Goal: Information Seeking & Learning: Learn about a topic

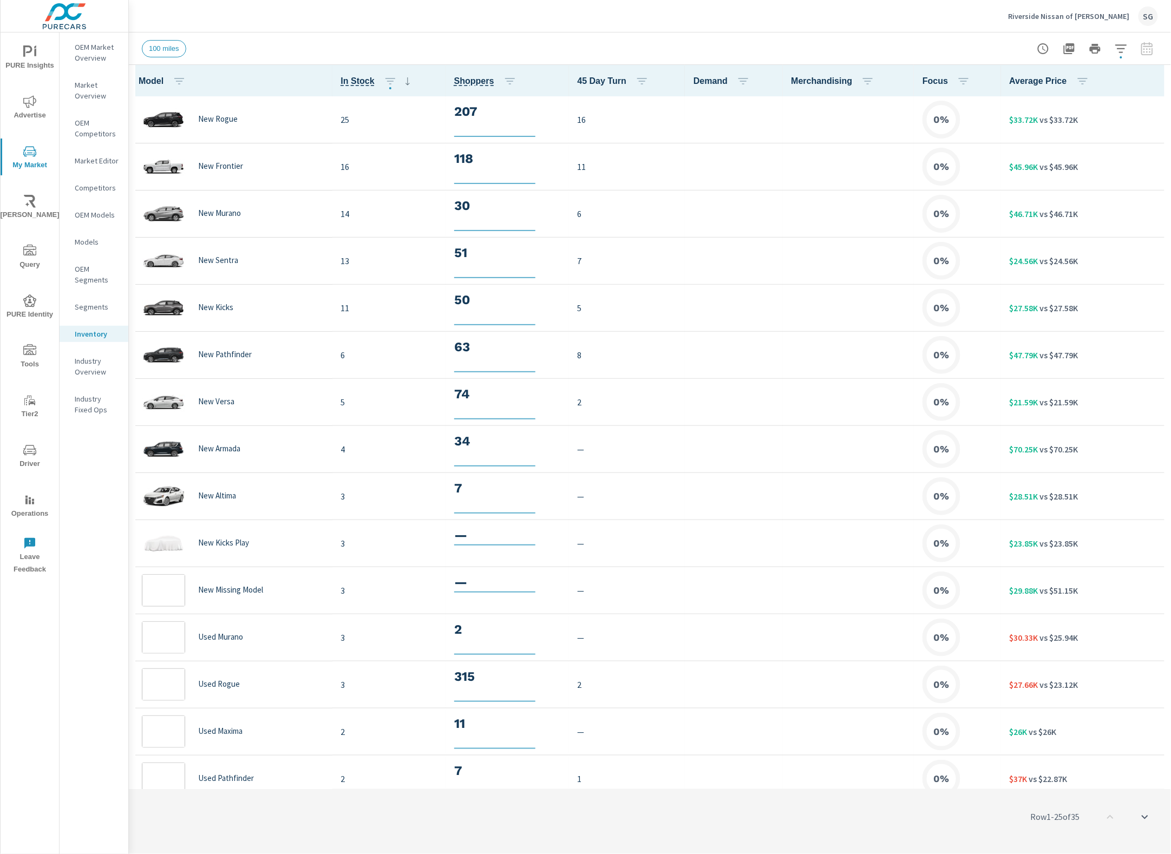
scroll to position [1, 0]
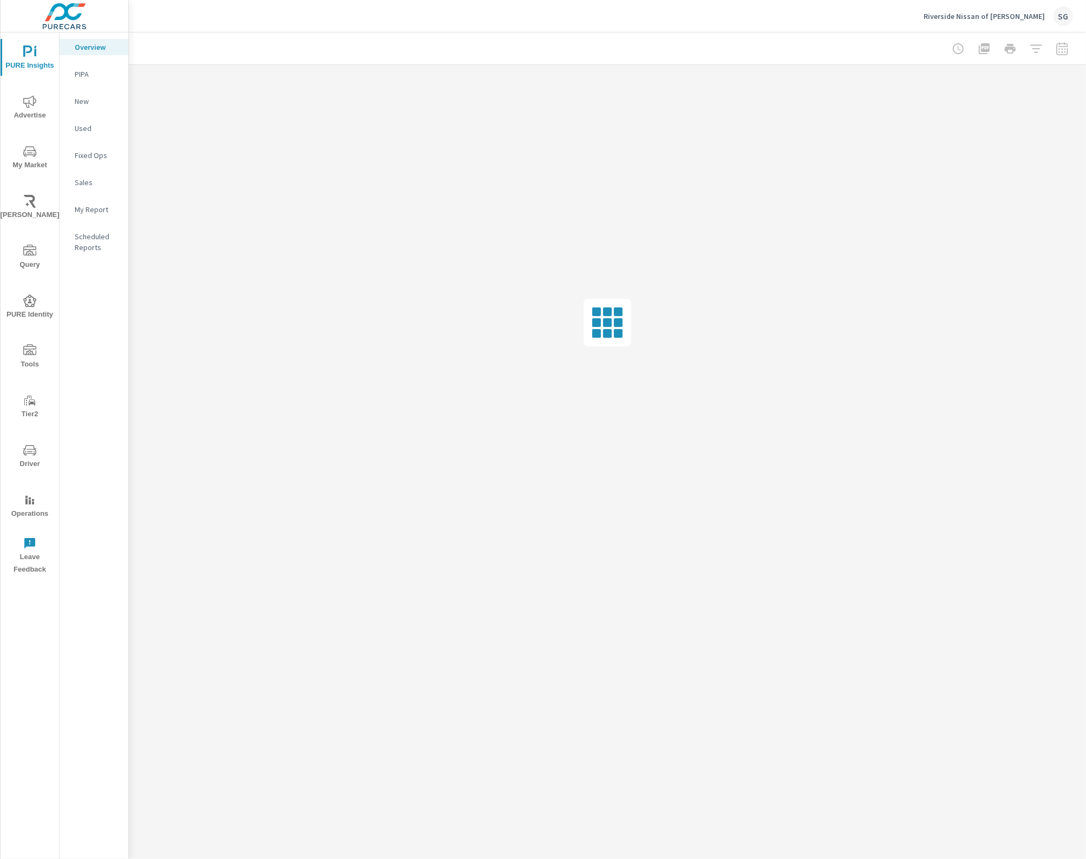
click at [23, 147] on icon "nav menu" at bounding box center [29, 151] width 13 height 13
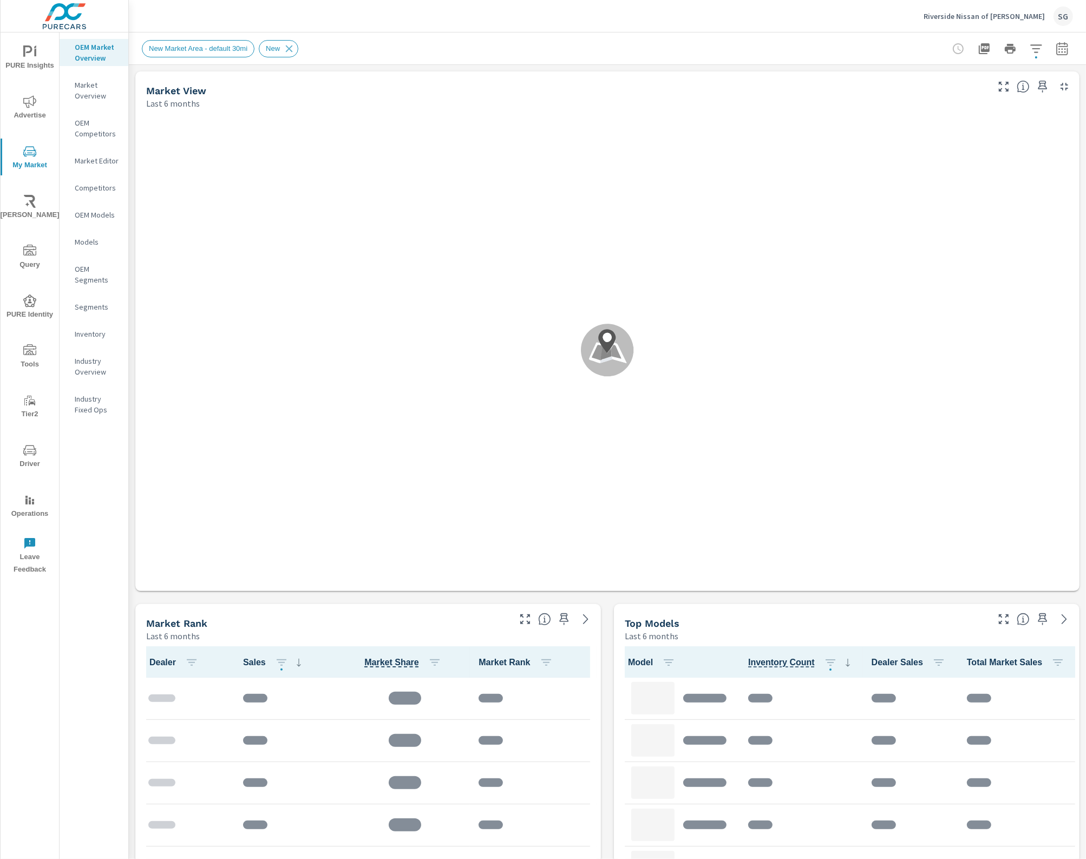
click at [84, 329] on p "Inventory" at bounding box center [97, 334] width 45 height 11
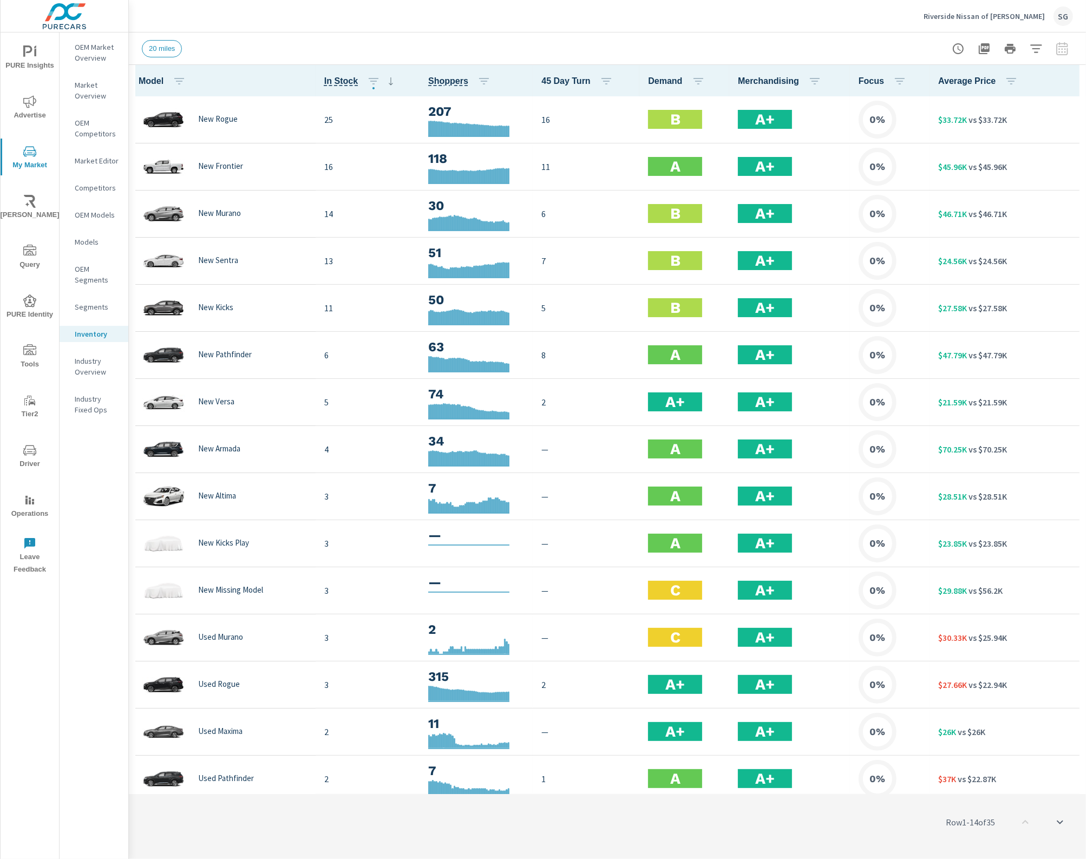
scroll to position [1, 0]
click at [1032, 47] on icon "button" at bounding box center [1036, 48] width 13 height 13
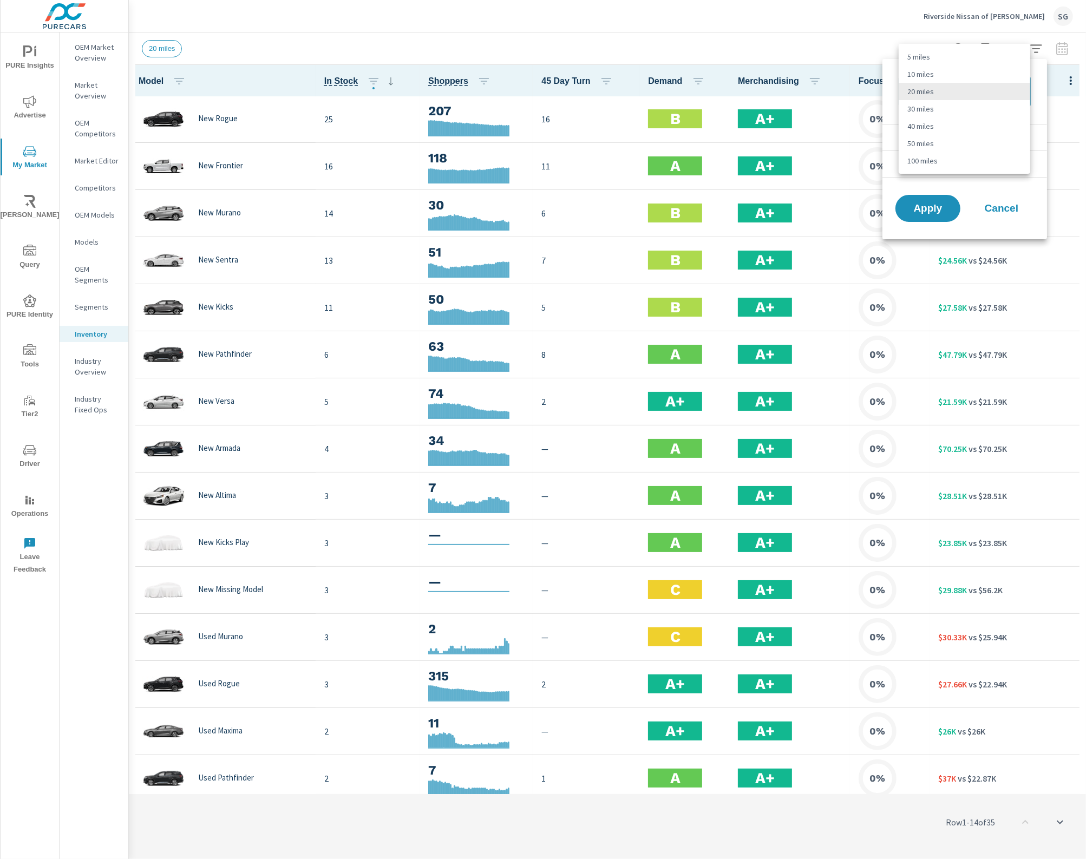
click at [1010, 87] on body "PURE Insights Advertise My Market [PERSON_NAME] Query PURE Identity Tools Tier2…" at bounding box center [543, 429] width 1086 height 859
click at [911, 160] on li "100 miles" at bounding box center [965, 160] width 132 height 17
type Distance "100"
click at [926, 206] on span "Apply" at bounding box center [928, 209] width 44 height 10
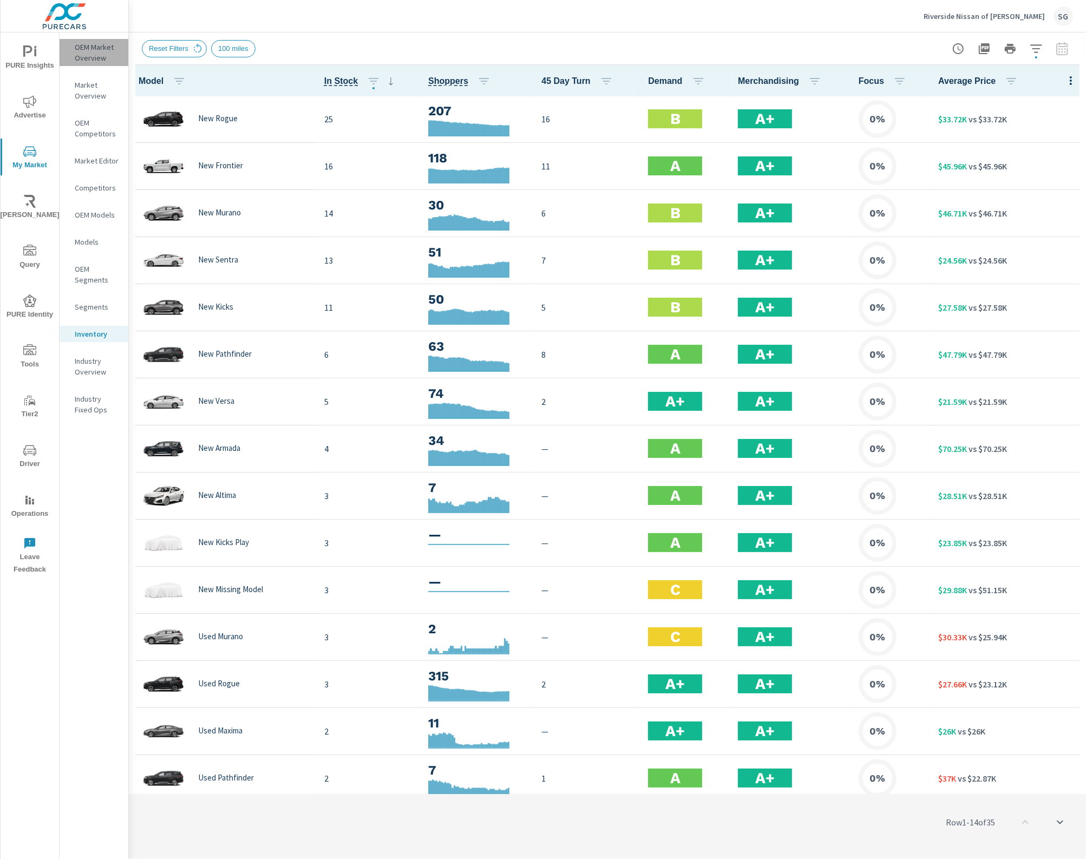
click at [102, 55] on p "OEM Market Overview" at bounding box center [97, 53] width 45 height 22
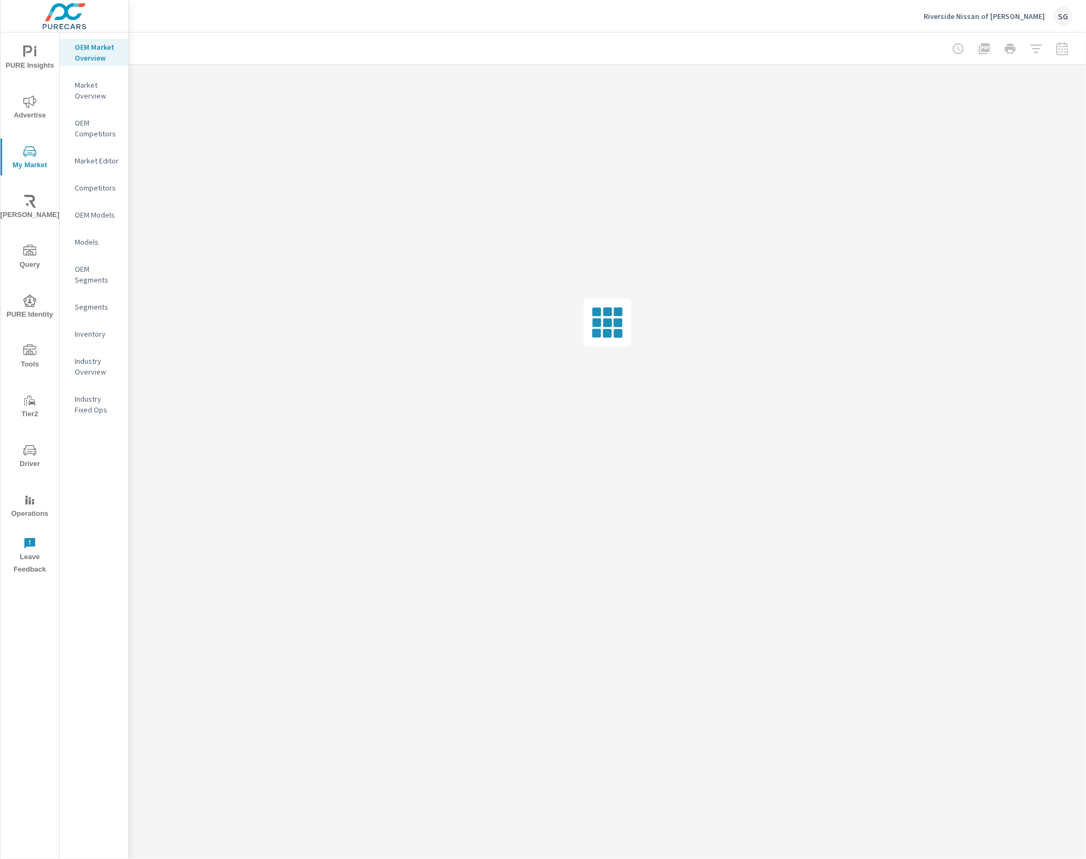
click at [87, 85] on p "Market Overview" at bounding box center [97, 91] width 45 height 22
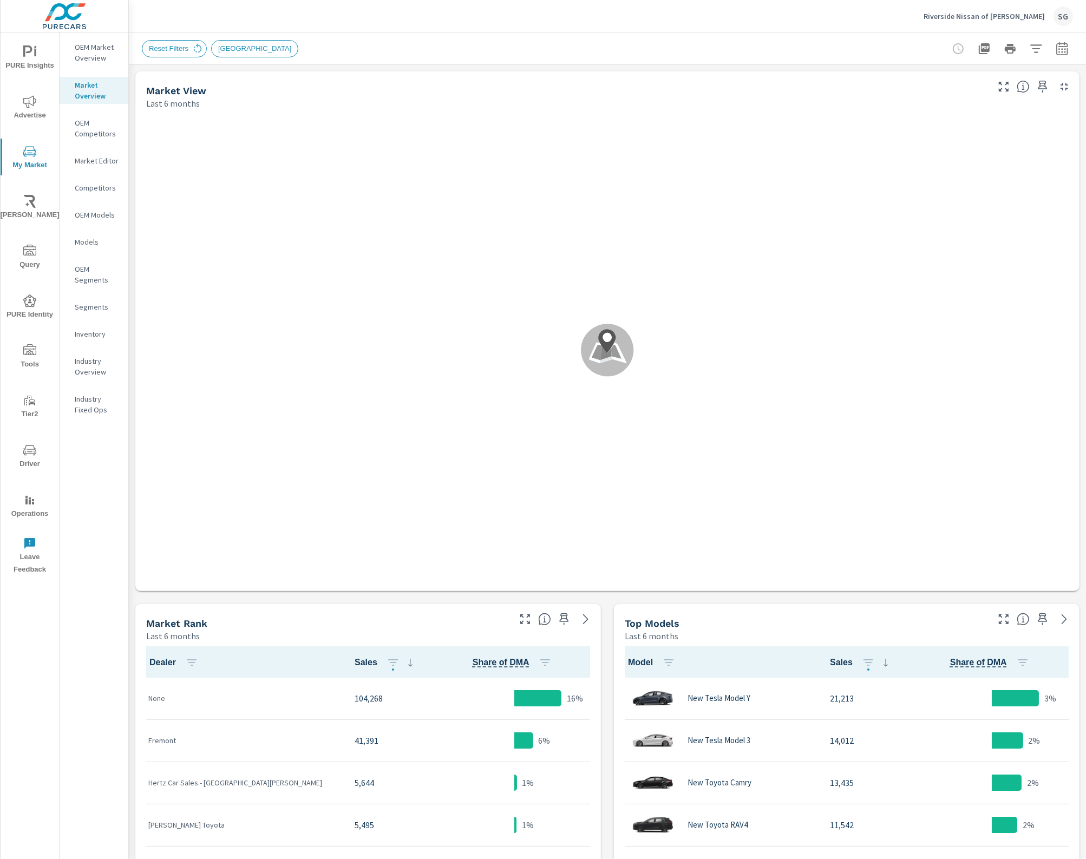
scroll to position [1, 0]
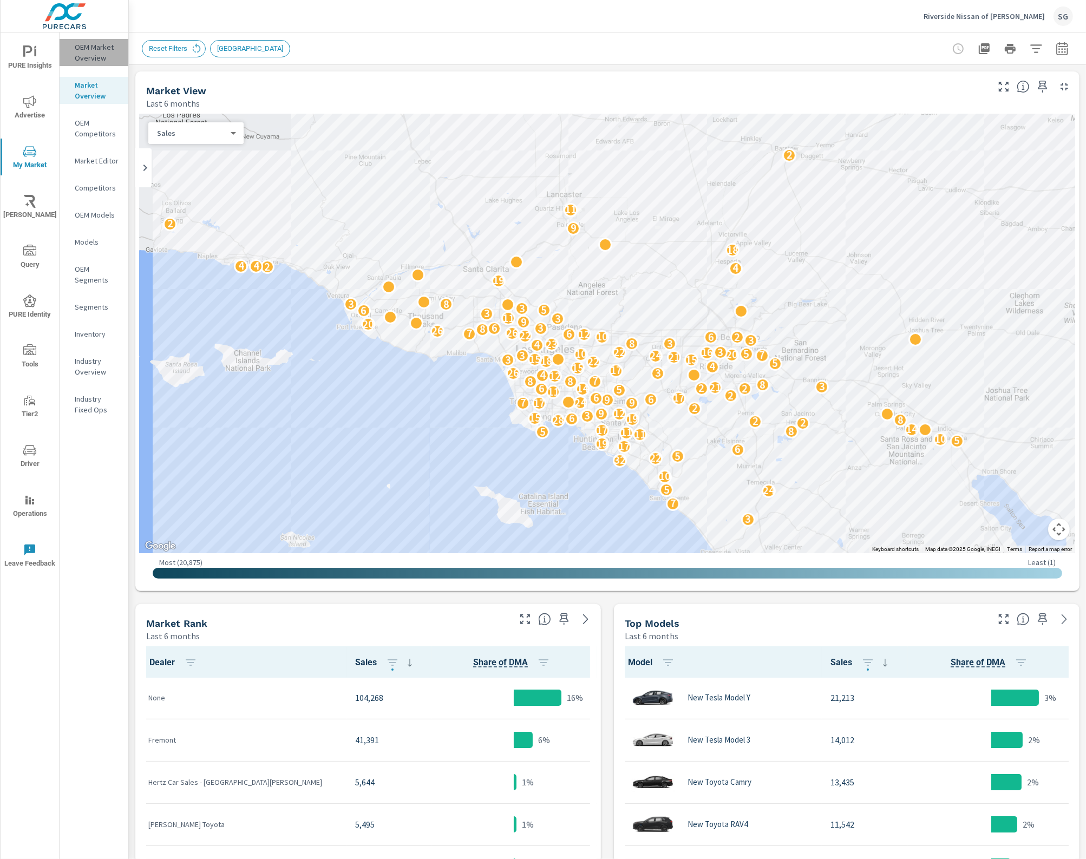
click at [104, 56] on p "OEM Market Overview" at bounding box center [97, 53] width 45 height 22
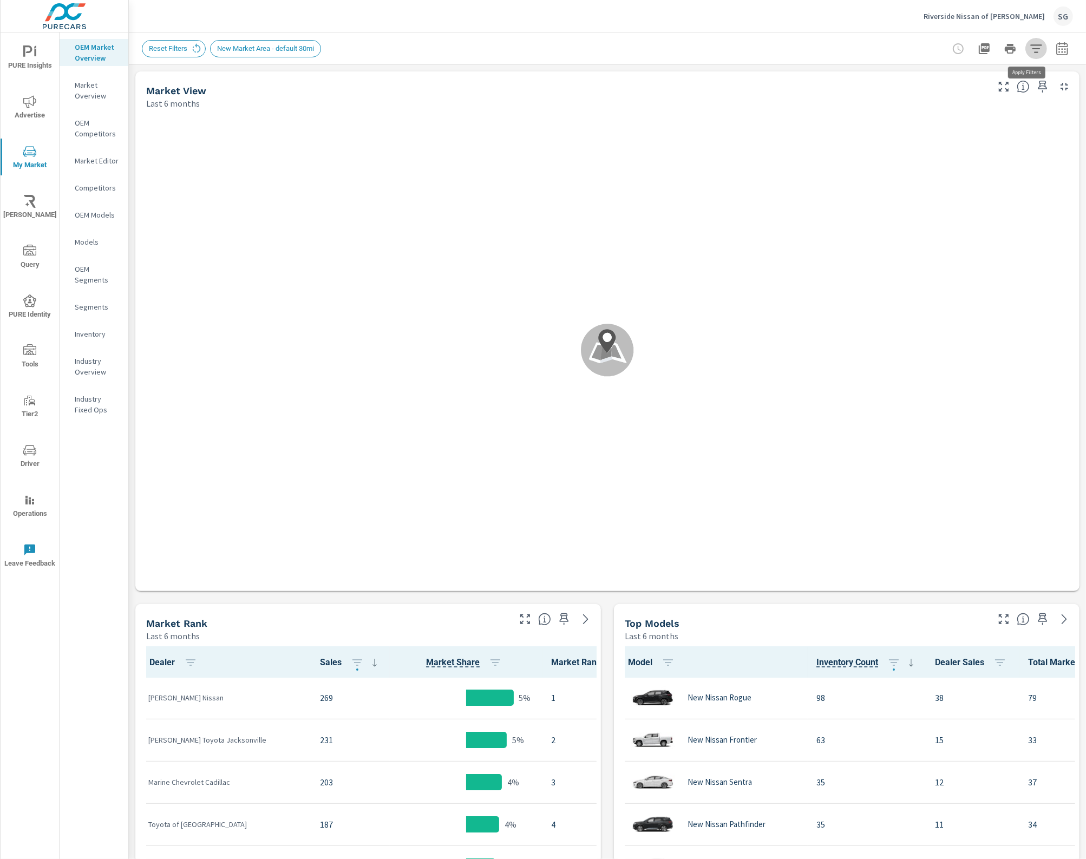
click at [1030, 51] on icon "button" at bounding box center [1036, 48] width 13 height 13
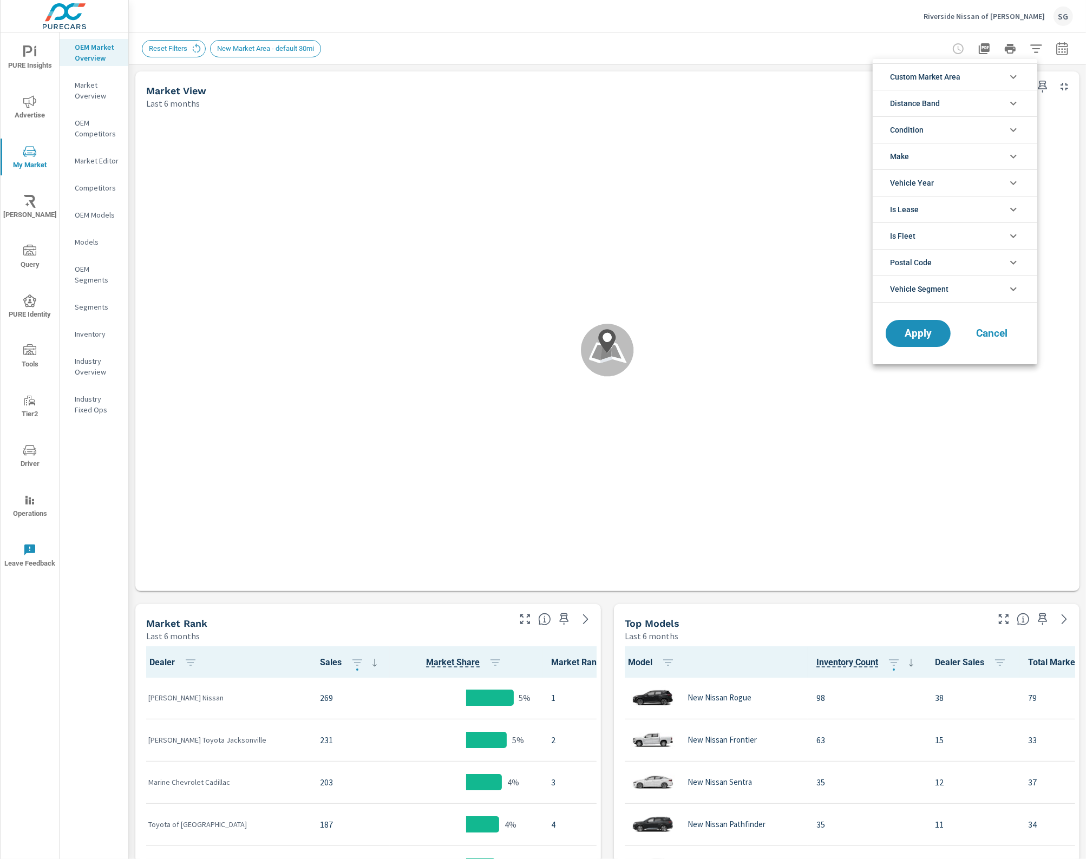
scroll to position [24, 0]
drag, startPoint x: 1008, startPoint y: 133, endPoint x: 992, endPoint y: 140, distance: 17.5
click at [1008, 134] on icon "filter options" at bounding box center [1013, 129] width 13 height 13
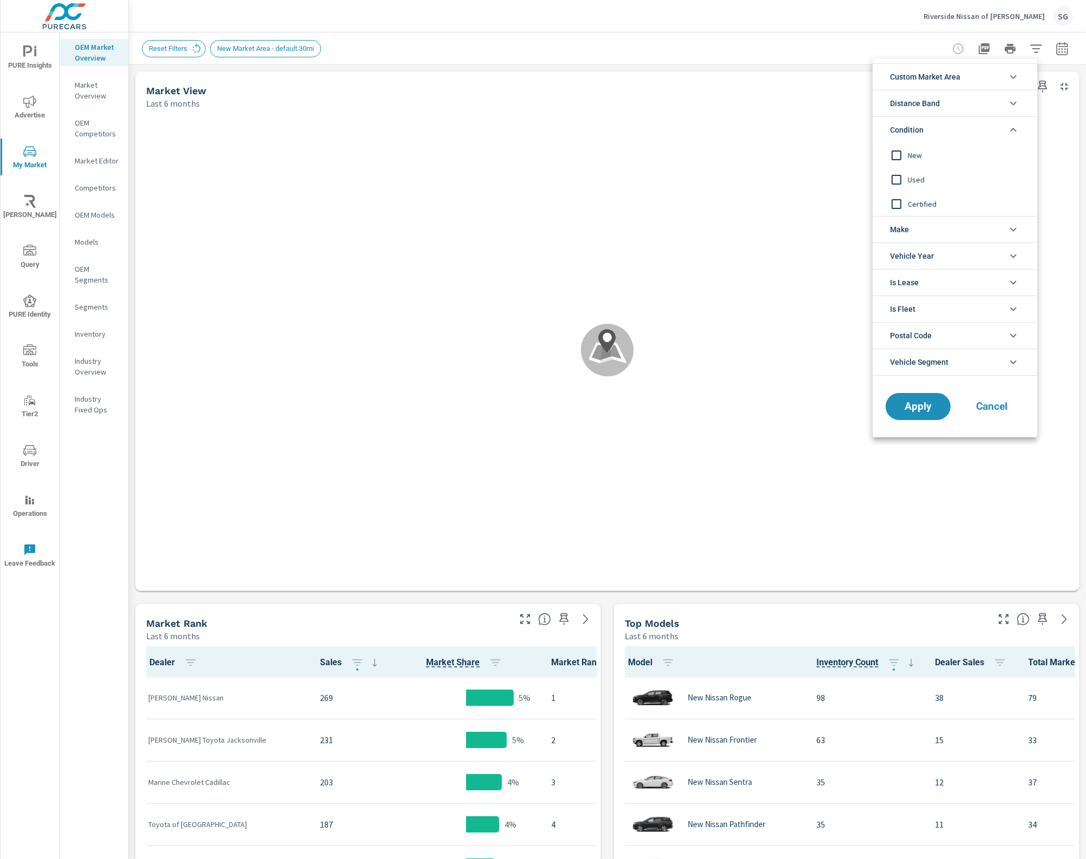
click at [902, 158] on input "filter options" at bounding box center [896, 155] width 23 height 23
click at [924, 406] on span "Apply" at bounding box center [918, 407] width 44 height 10
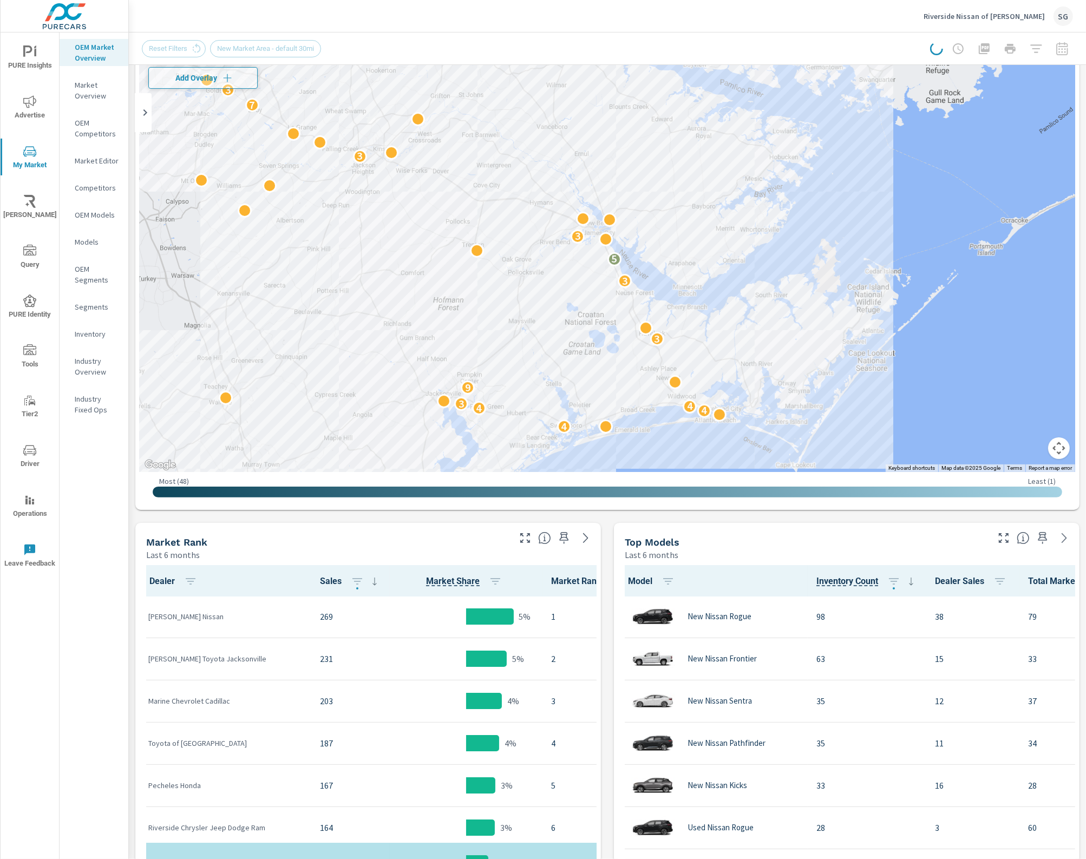
scroll to position [135, 0]
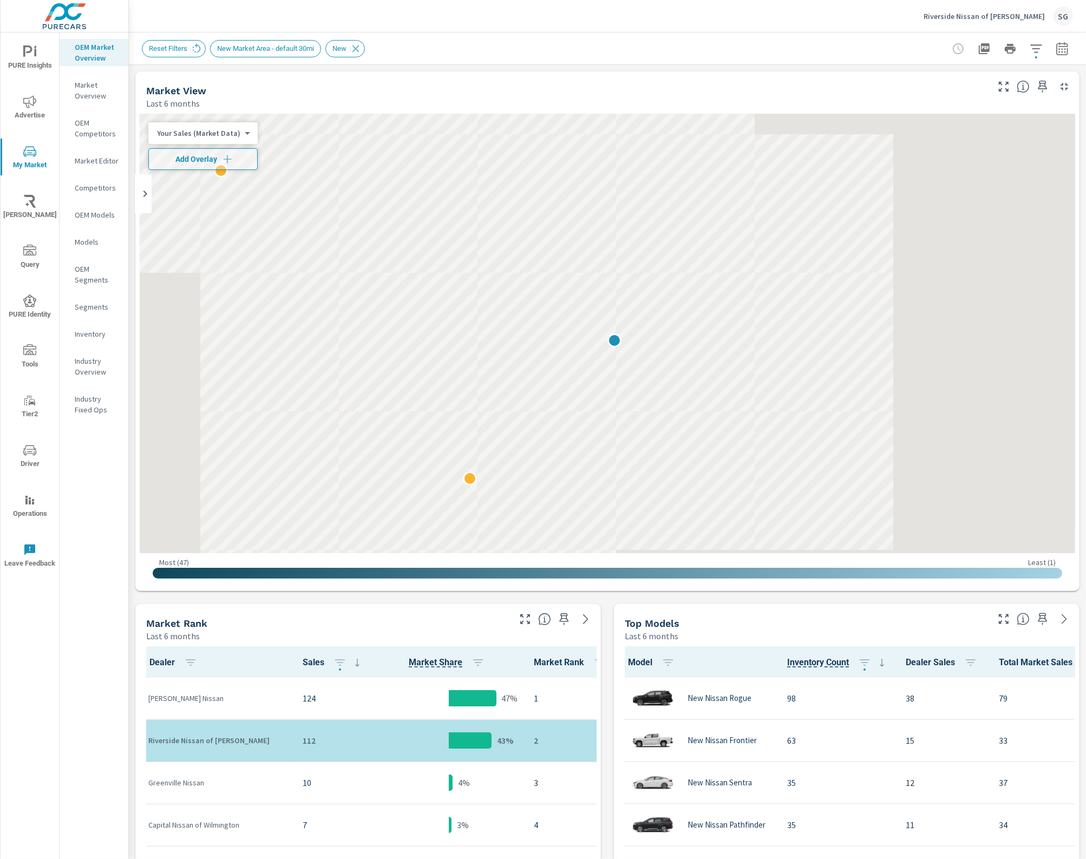
scroll to position [1, 0]
